Goal: Information Seeking & Learning: Learn about a topic

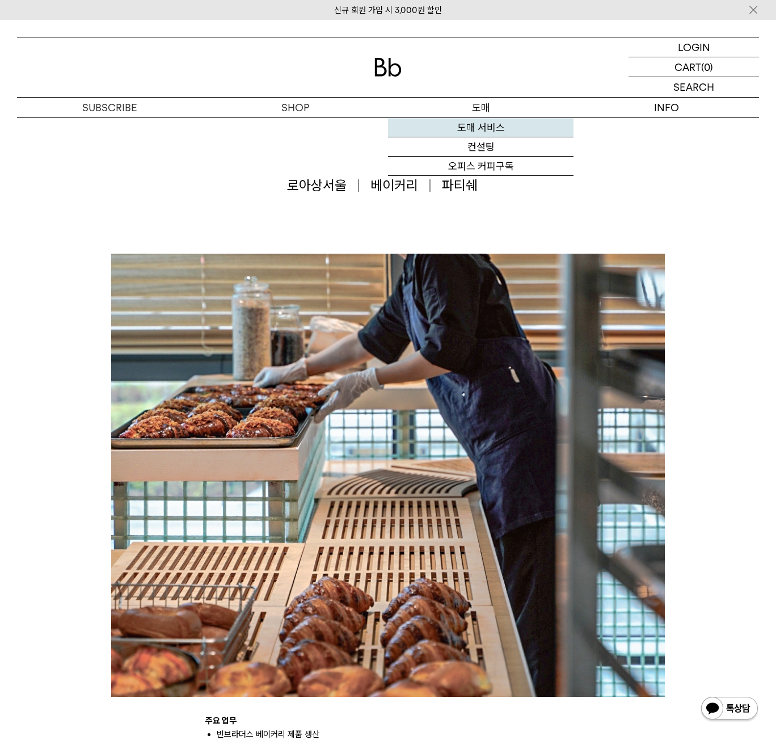
click at [490, 126] on link "도매 서비스" at bounding box center [480, 127] width 185 height 19
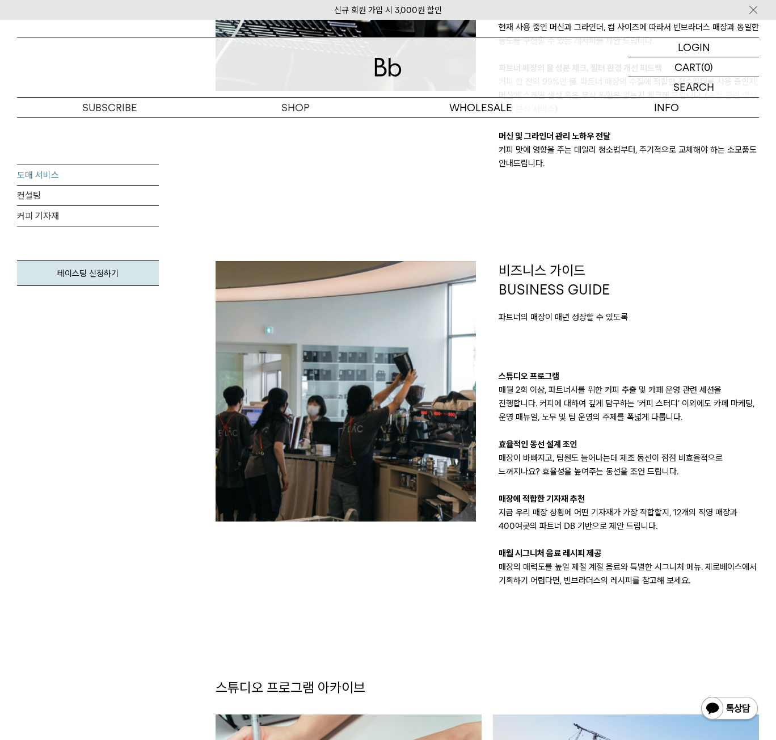
scroll to position [624, 0]
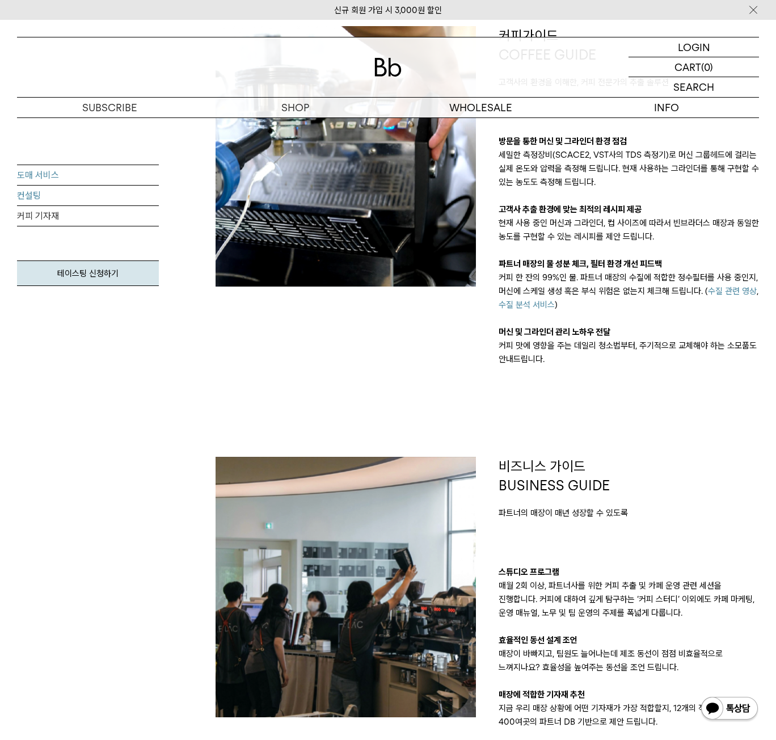
click at [45, 200] on link "컨설팅" at bounding box center [88, 195] width 142 height 20
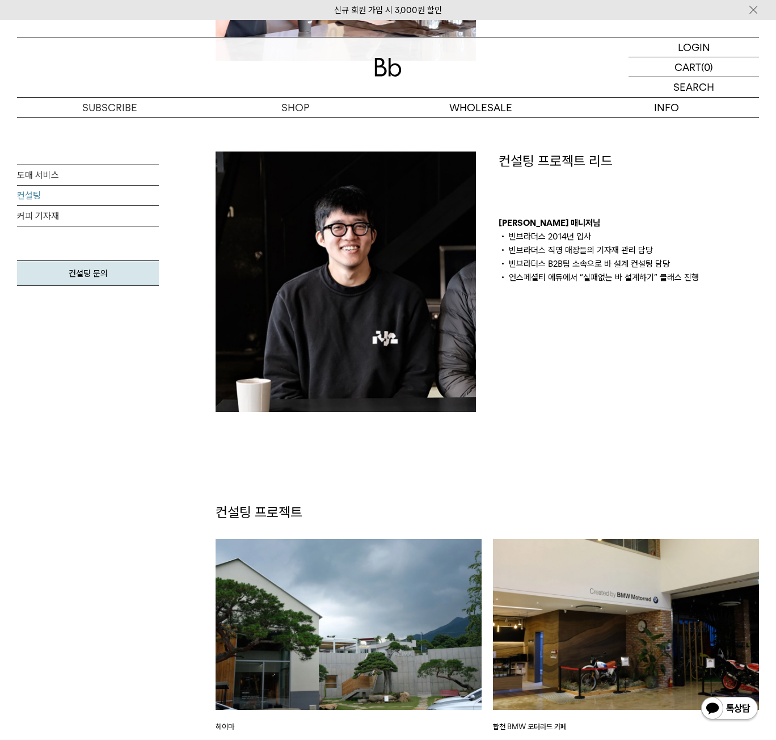
scroll to position [851, 0]
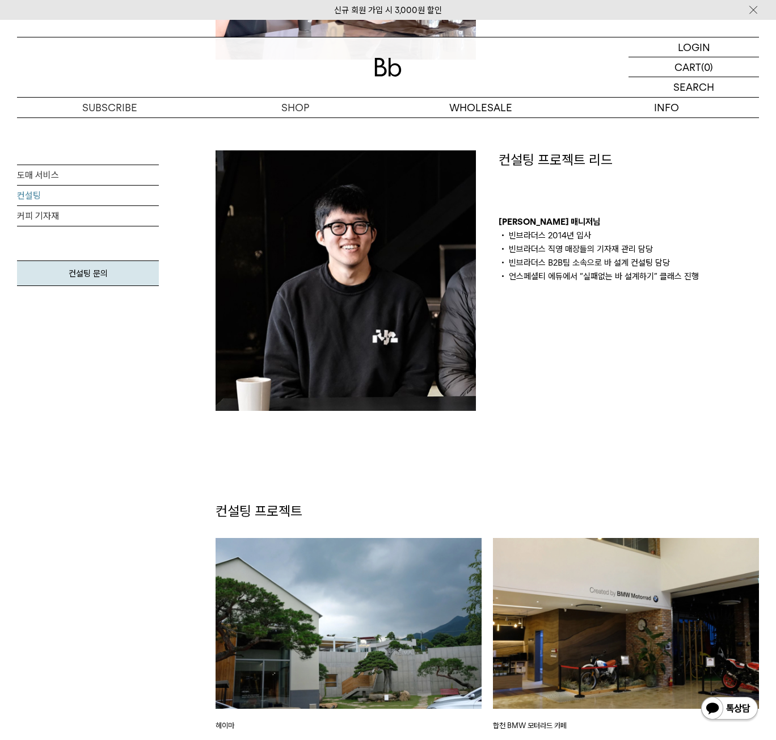
click at [570, 266] on li "빈브라더스 B2B팀 소속으로 바 설계 컨설팅 담당" at bounding box center [629, 263] width 260 height 14
click at [576, 280] on li "언스페셜티 에듀에서 “실패없는 바 설계하기” 클래스 진행" at bounding box center [629, 276] width 260 height 14
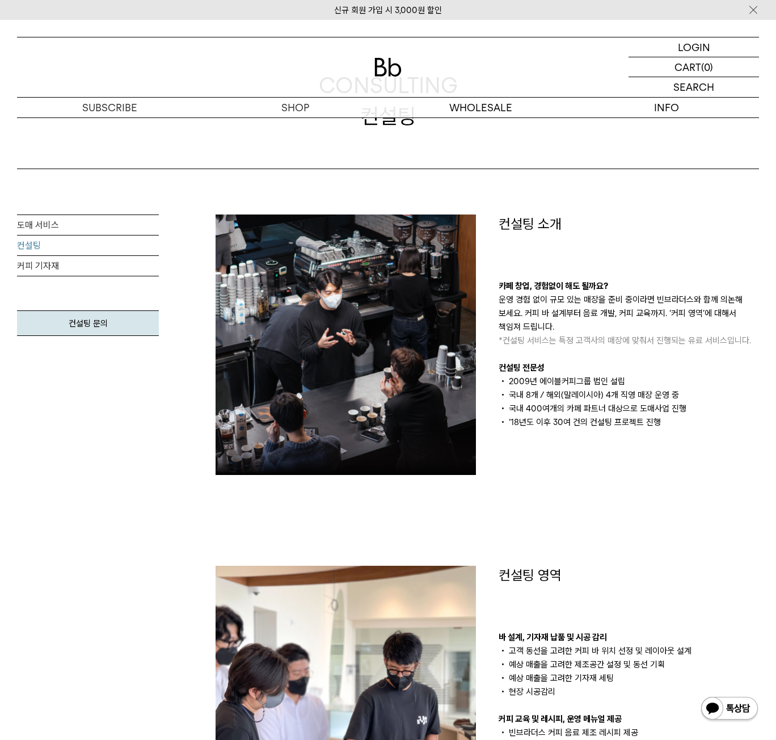
scroll to position [0, 0]
